Goal: Task Accomplishment & Management: Manage account settings

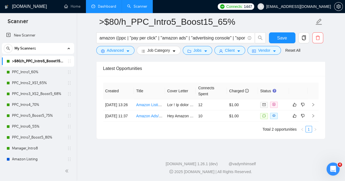
click at [103, 8] on link "Dashboard" at bounding box center [103, 6] width 25 height 5
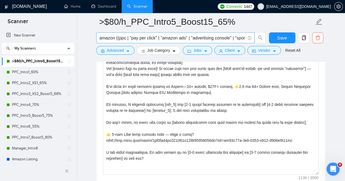
scroll to position [924, 0]
click at [29, 116] on link "PPC_Intro5_Boost5_75%" at bounding box center [38, 115] width 52 height 11
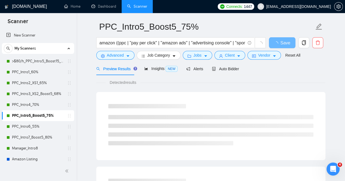
scroll to position [1, 0]
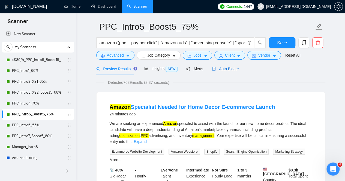
click at [221, 68] on span "Auto Bidder" at bounding box center [225, 69] width 27 height 4
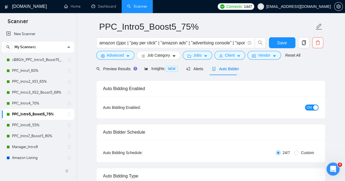
radio input "false"
radio input "true"
checkbox input "true"
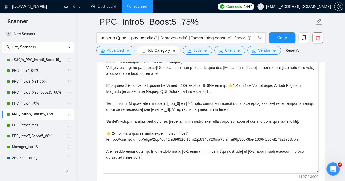
scroll to position [750, 0]
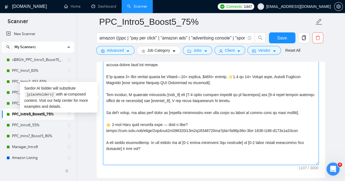
drag, startPoint x: 303, startPoint y: 128, endPoint x: 107, endPoint y: 124, distance: 195.9
click at [107, 124] on textarea "Cover letter template:" at bounding box center [210, 104] width 215 height 123
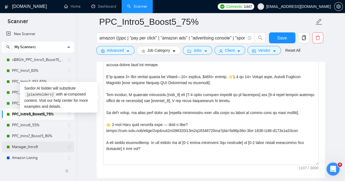
click at [30, 148] on link "Manager_Intro8" at bounding box center [38, 147] width 52 height 11
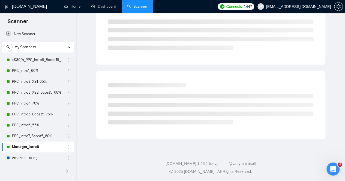
scroll to position [17, 0]
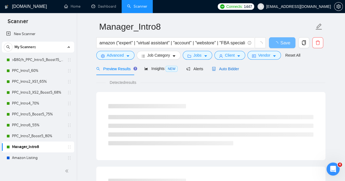
click at [225, 71] on div "Auto Bidder" at bounding box center [225, 69] width 27 height 6
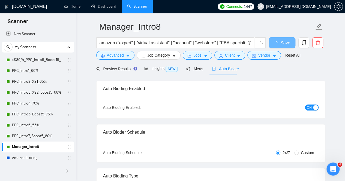
checkbox input "true"
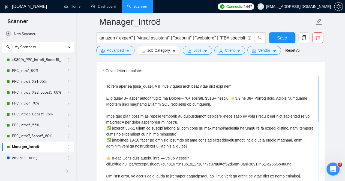
scroll to position [652, 0]
